Goal: Task Accomplishment & Management: Complete application form

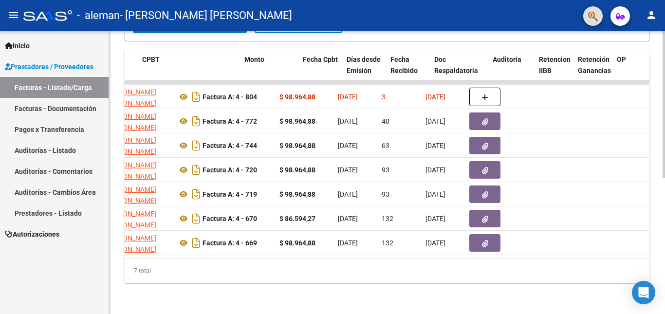
scroll to position [0, 329]
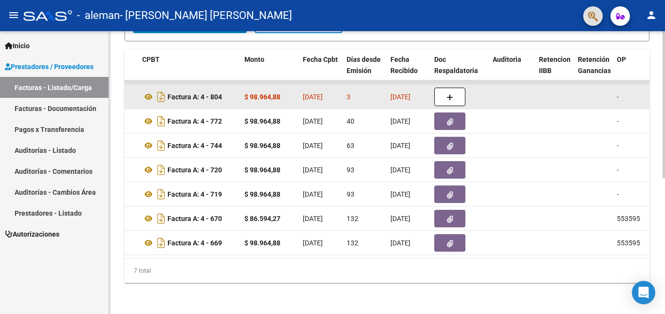
drag, startPoint x: 453, startPoint y: 71, endPoint x: 449, endPoint y: 84, distance: 14.1
click at [453, 73] on div "ID CAE Facturado x Orden De Area Razón Social CPBT Monto Fecha Cpbt Días desde …" at bounding box center [387, 166] width 525 height 234
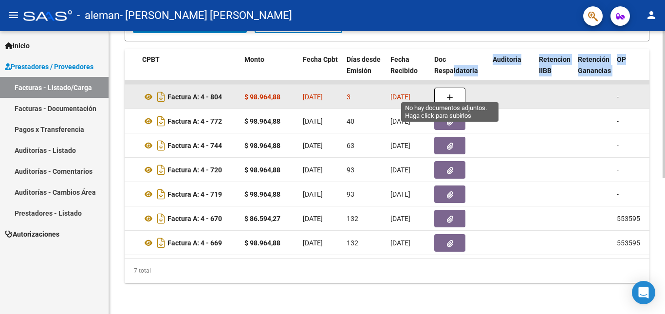
click at [448, 94] on icon "button" at bounding box center [450, 97] width 7 height 7
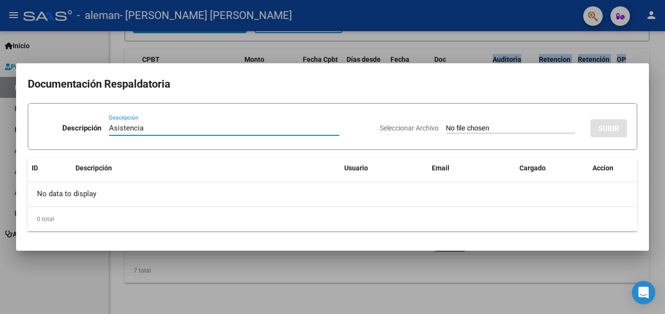
type input "Asistencia"
click at [450, 129] on input "Seleccionar Archivo" at bounding box center [510, 128] width 129 height 9
type input "C:\fakepath\Moyano Asistencia 2508.pdf"
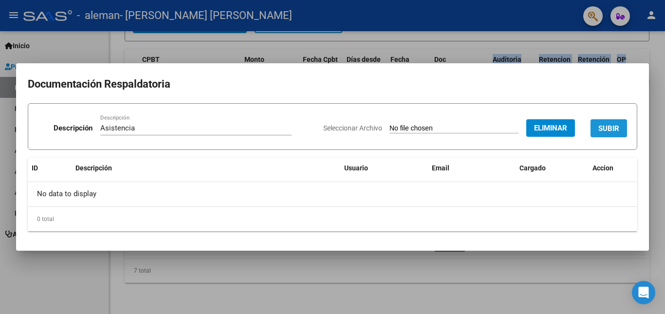
click at [613, 126] on span "SUBIR" at bounding box center [608, 128] width 21 height 9
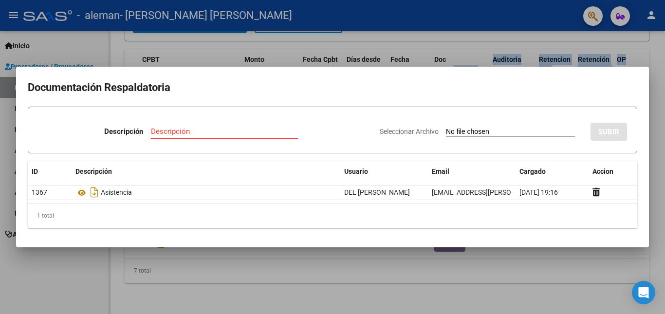
click at [548, 255] on div at bounding box center [332, 157] width 665 height 314
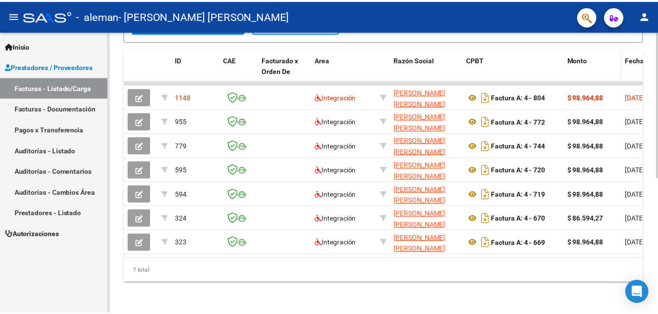
scroll to position [0, 0]
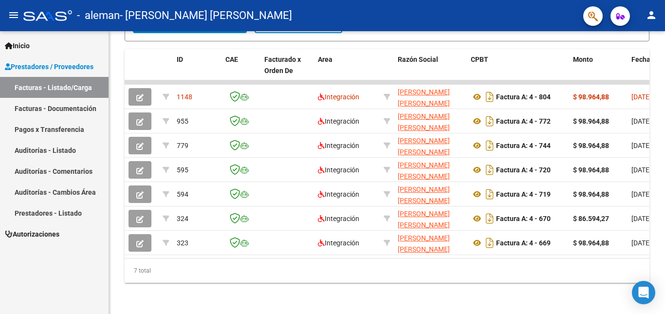
click at [655, 16] on mat-icon "person" at bounding box center [652, 15] width 12 height 12
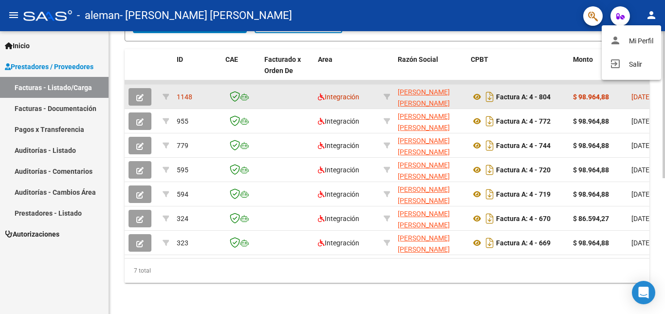
drag, startPoint x: 624, startPoint y: 64, endPoint x: 582, endPoint y: 86, distance: 47.3
click at [624, 65] on button "exit_to_app Salir" at bounding box center [631, 64] width 59 height 23
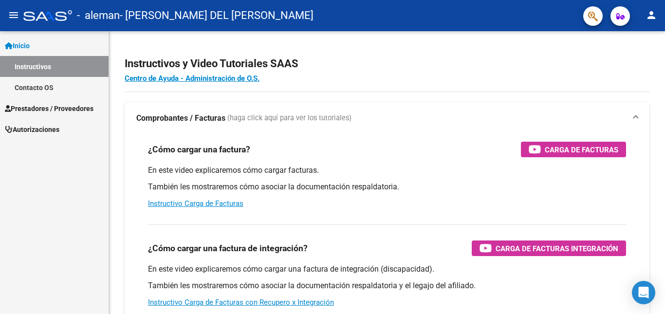
click at [42, 107] on span "Prestadores / Proveedores" at bounding box center [49, 108] width 89 height 11
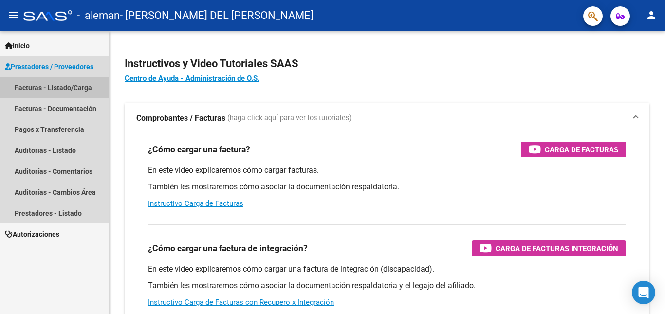
click at [40, 89] on link "Facturas - Listado/Carga" at bounding box center [54, 87] width 109 height 21
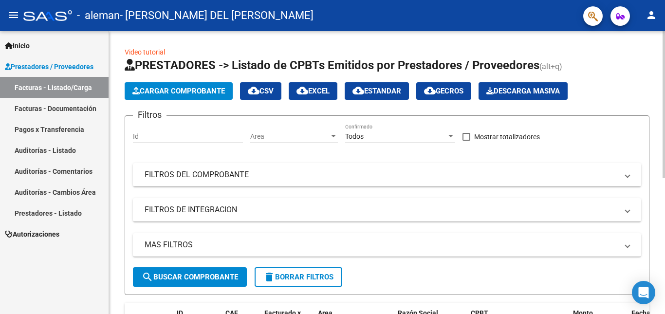
click at [162, 89] on span "Cargar Comprobante" at bounding box center [178, 91] width 93 height 9
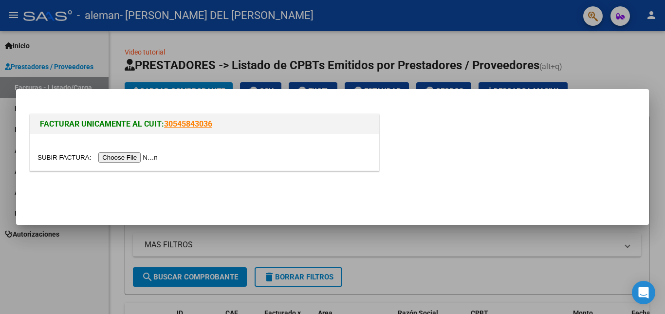
click at [141, 155] on input "file" at bounding box center [98, 157] width 123 height 10
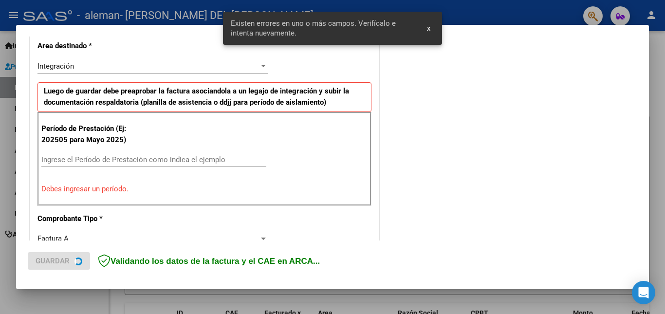
scroll to position [219, 0]
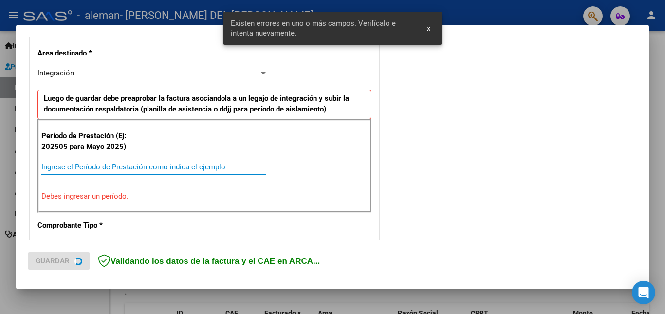
click at [124, 164] on input "Ingrese el Período de Prestación como indica el ejemplo" at bounding box center [153, 167] width 225 height 9
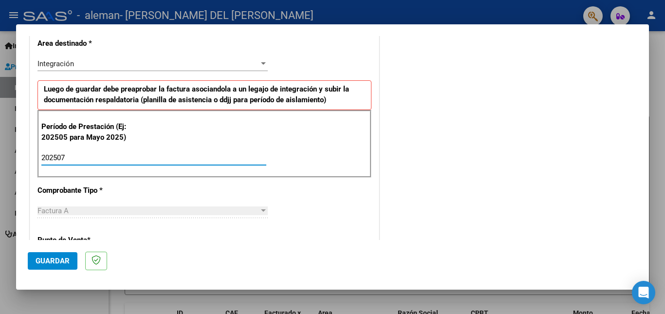
scroll to position [260, 0]
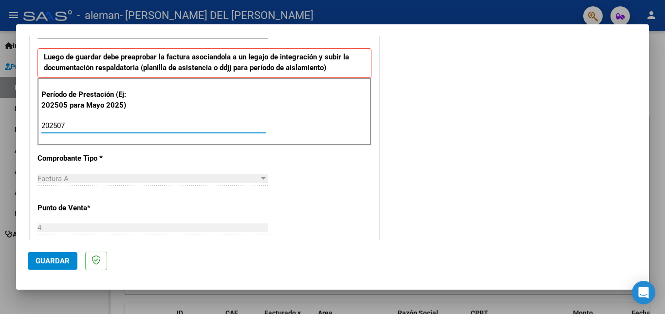
type input "202507"
click at [55, 257] on span "Guardar" at bounding box center [53, 261] width 34 height 9
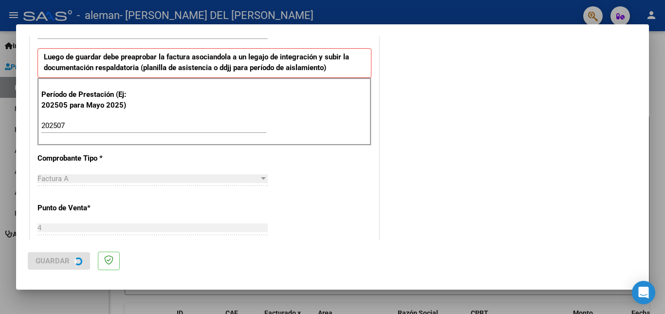
scroll to position [0, 0]
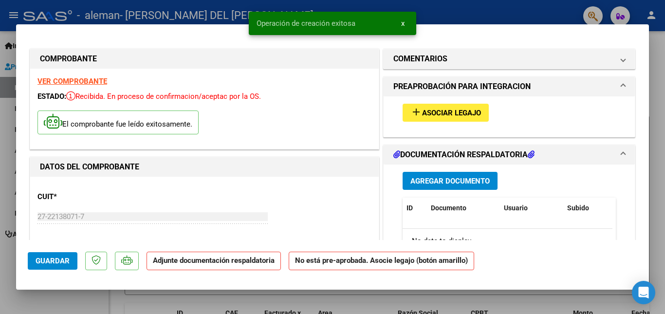
click at [425, 112] on span "Asociar Legajo" at bounding box center [451, 113] width 59 height 9
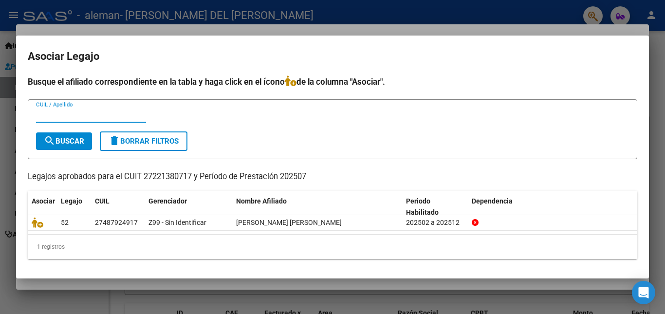
click at [652, 71] on div at bounding box center [332, 157] width 665 height 314
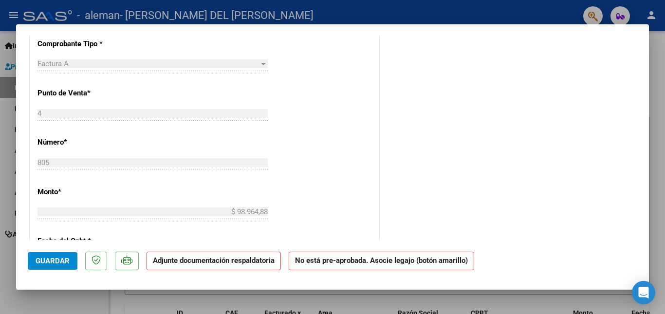
scroll to position [390, 0]
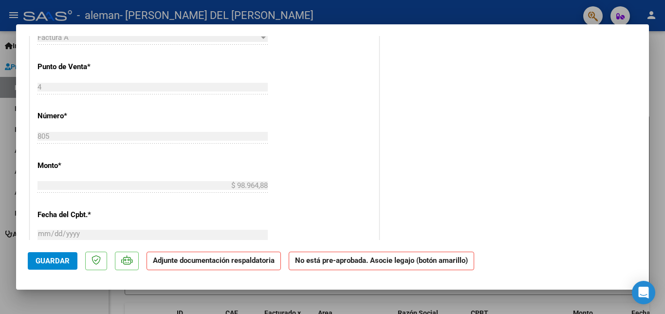
click at [59, 258] on span "Guardar" at bounding box center [53, 261] width 34 height 9
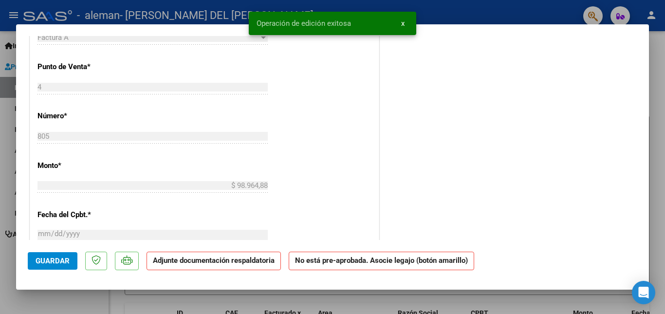
click at [655, 51] on div at bounding box center [332, 157] width 665 height 314
type input "$ 0,00"
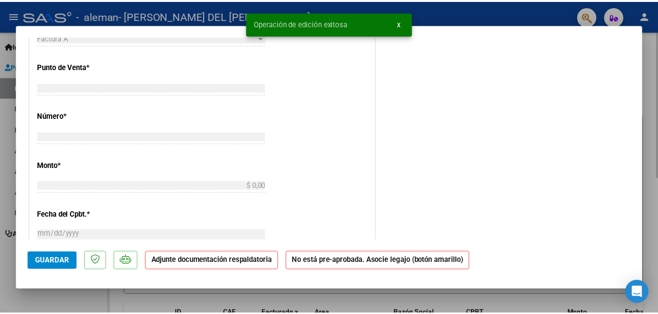
scroll to position [360, 0]
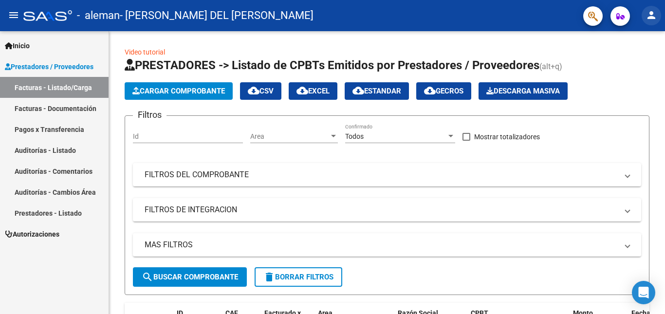
click at [649, 13] on mat-icon "person" at bounding box center [652, 15] width 12 height 12
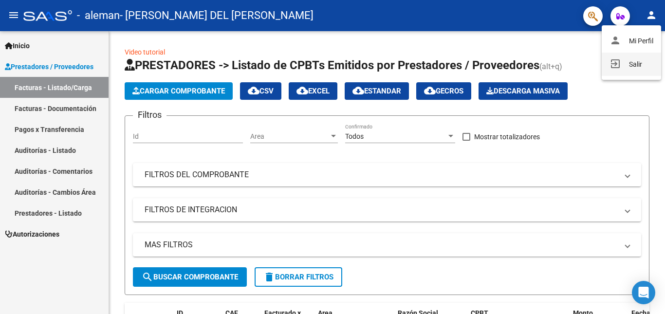
click at [619, 63] on button "exit_to_app Salir" at bounding box center [631, 64] width 59 height 23
